Goal: Task Accomplishment & Management: Use online tool/utility

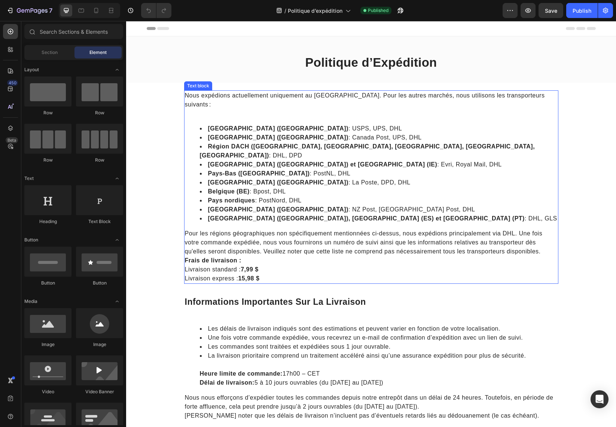
click at [331, 95] on p "Nous expédions actuellement uniquement au [GEOGRAPHIC_DATA]. Pour les autres ma…" at bounding box center [371, 100] width 373 height 18
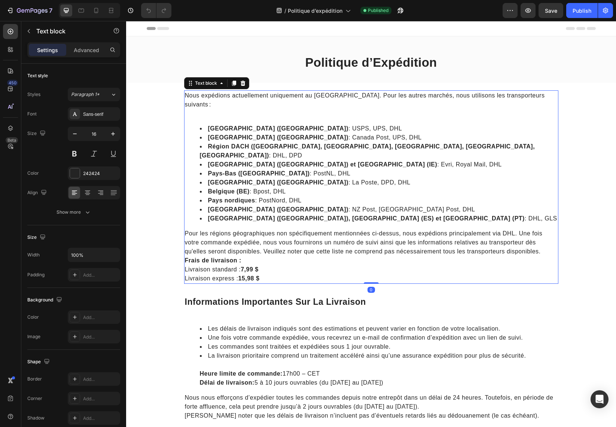
click at [331, 95] on p "Nous expédions actuellement uniquement au [GEOGRAPHIC_DATA]. Pour les autres ma…" at bounding box center [371, 100] width 373 height 18
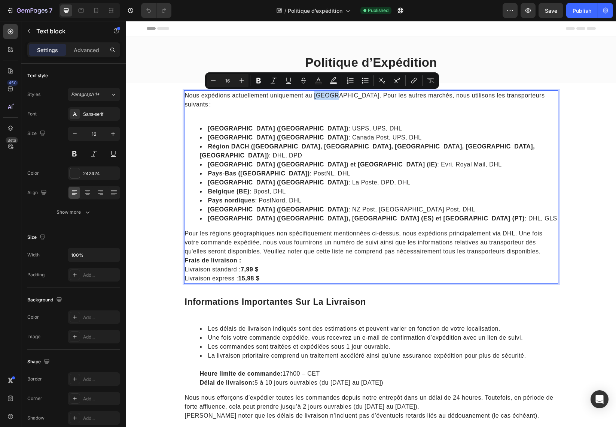
click at [334, 97] on p "Nous expédions actuellement uniquement au [GEOGRAPHIC_DATA]. Pour les autres ma…" at bounding box center [371, 100] width 373 height 18
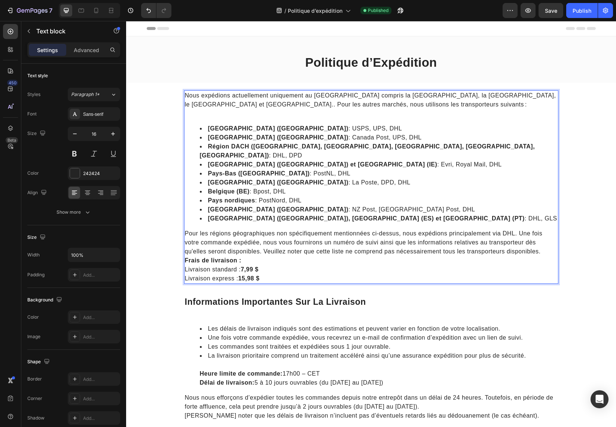
click at [335, 97] on p "Nous expédions actuellement uniquement au [GEOGRAPHIC_DATA] compris la [GEOGRAP…" at bounding box center [371, 100] width 373 height 18
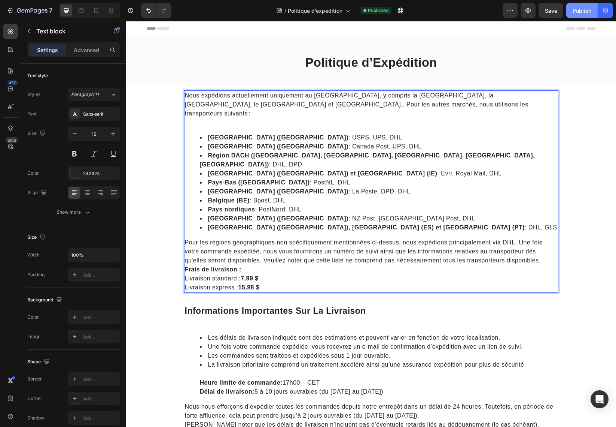
click at [575, 15] on button "Publish" at bounding box center [582, 10] width 31 height 15
click at [518, 97] on p "Nous expédions actuellement uniquement au [GEOGRAPHIC_DATA], y compris la [GEOG…" at bounding box center [371, 104] width 373 height 27
click at [466, 133] on li "[GEOGRAPHIC_DATA] ([GEOGRAPHIC_DATA]) : USPS, UPS, DHL" at bounding box center [379, 137] width 358 height 9
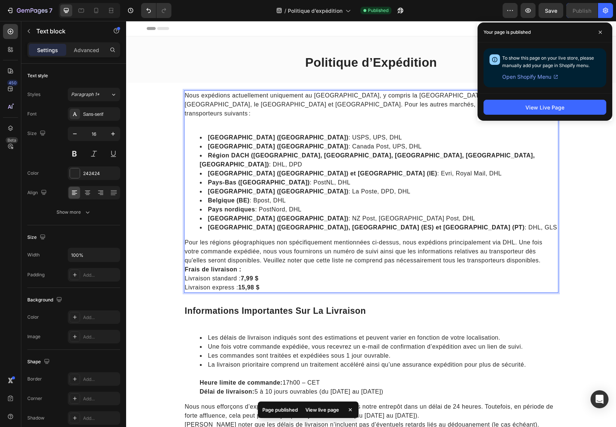
click at [419, 169] on li "[GEOGRAPHIC_DATA] ([GEOGRAPHIC_DATA]) et [GEOGRAPHIC_DATA] (IE) : Evri, Royal M…" at bounding box center [379, 173] width 358 height 9
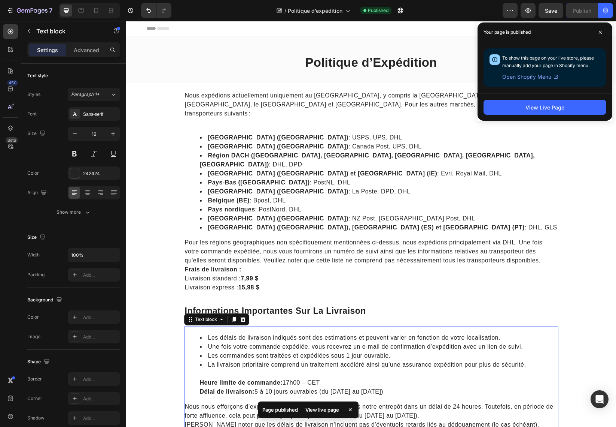
click at [366, 342] on li "Une fois votre commande expédiée, vous recevrez un e-mail de confirmation d’exp…" at bounding box center [379, 346] width 358 height 9
click at [376, 205] on li "Pays nordiques : PostNord, DHL" at bounding box center [379, 209] width 358 height 9
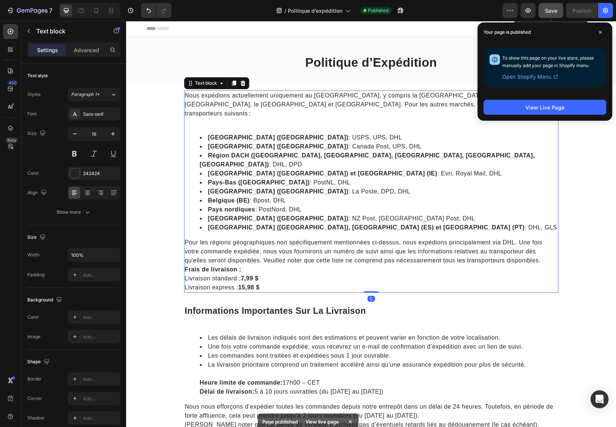
click at [549, 11] on span "Save" at bounding box center [551, 10] width 12 height 6
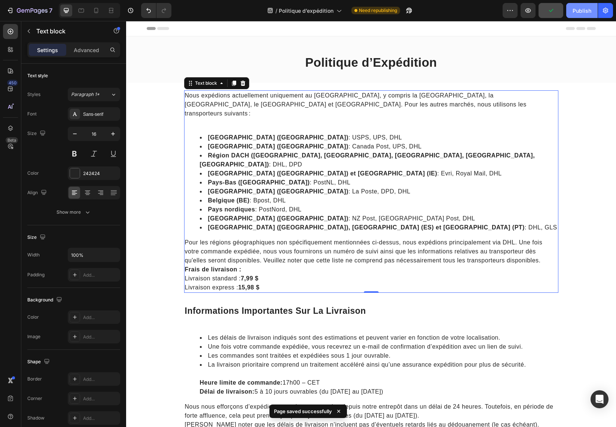
click at [573, 9] on div "Publish" at bounding box center [582, 11] width 19 height 8
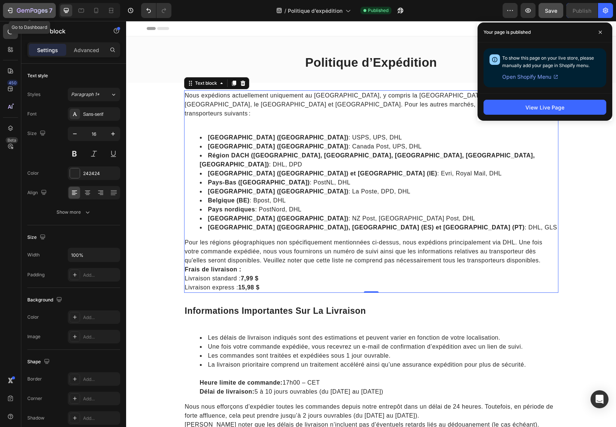
click at [13, 11] on icon "button" at bounding box center [9, 10] width 7 height 7
